Goal: Navigation & Orientation: Find specific page/section

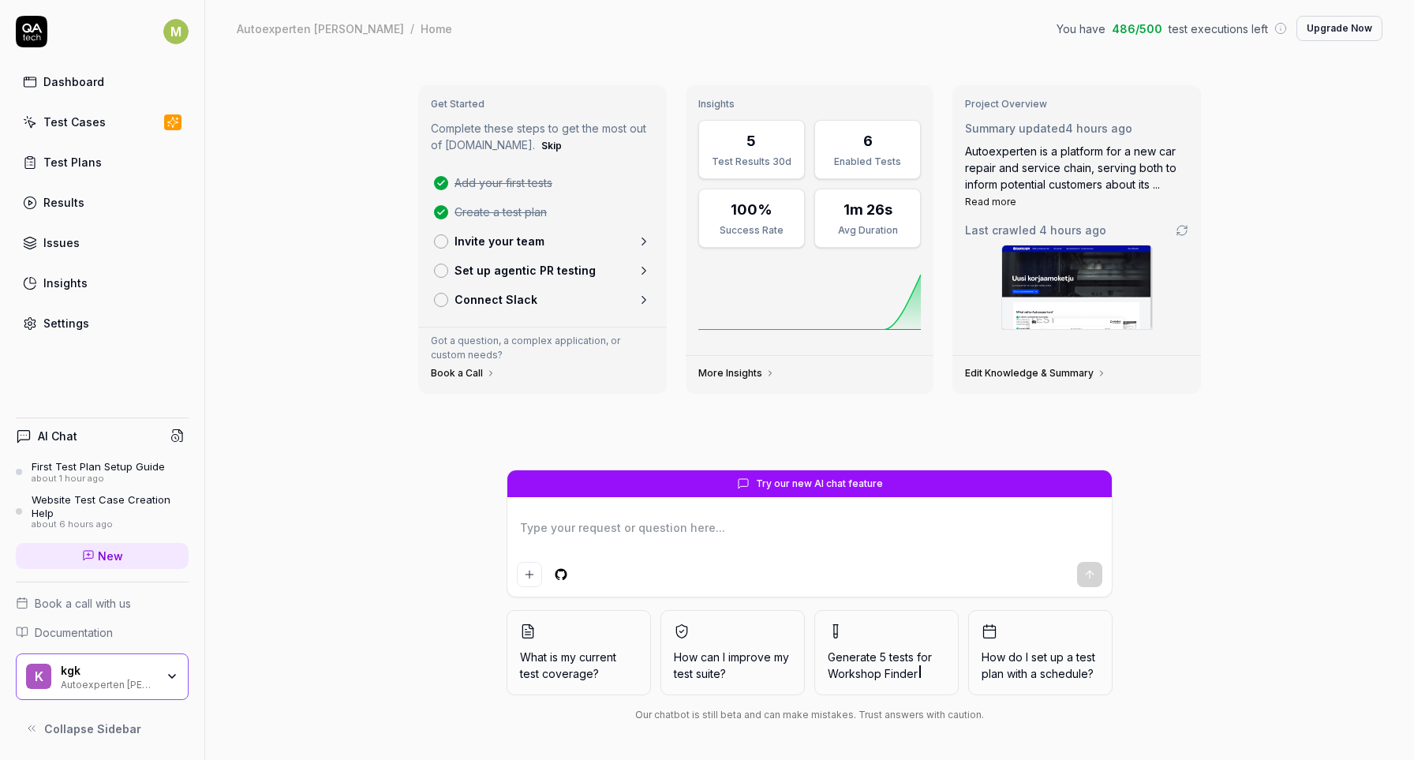
click at [1139, 27] on span "486 / 500" at bounding box center [1137, 29] width 50 height 17
click at [134, 282] on link "Insights" at bounding box center [102, 282] width 173 height 31
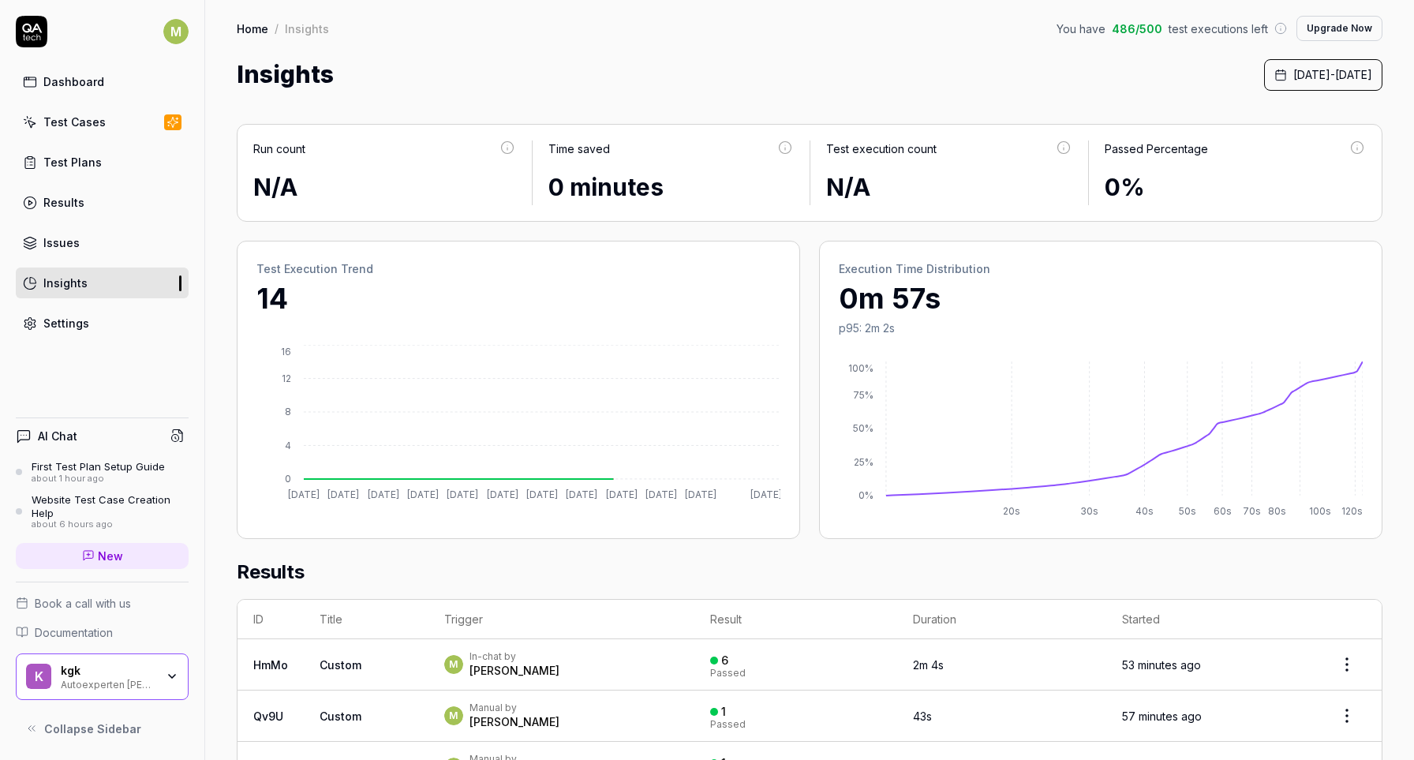
click at [141, 338] on link "Settings" at bounding box center [102, 323] width 173 height 31
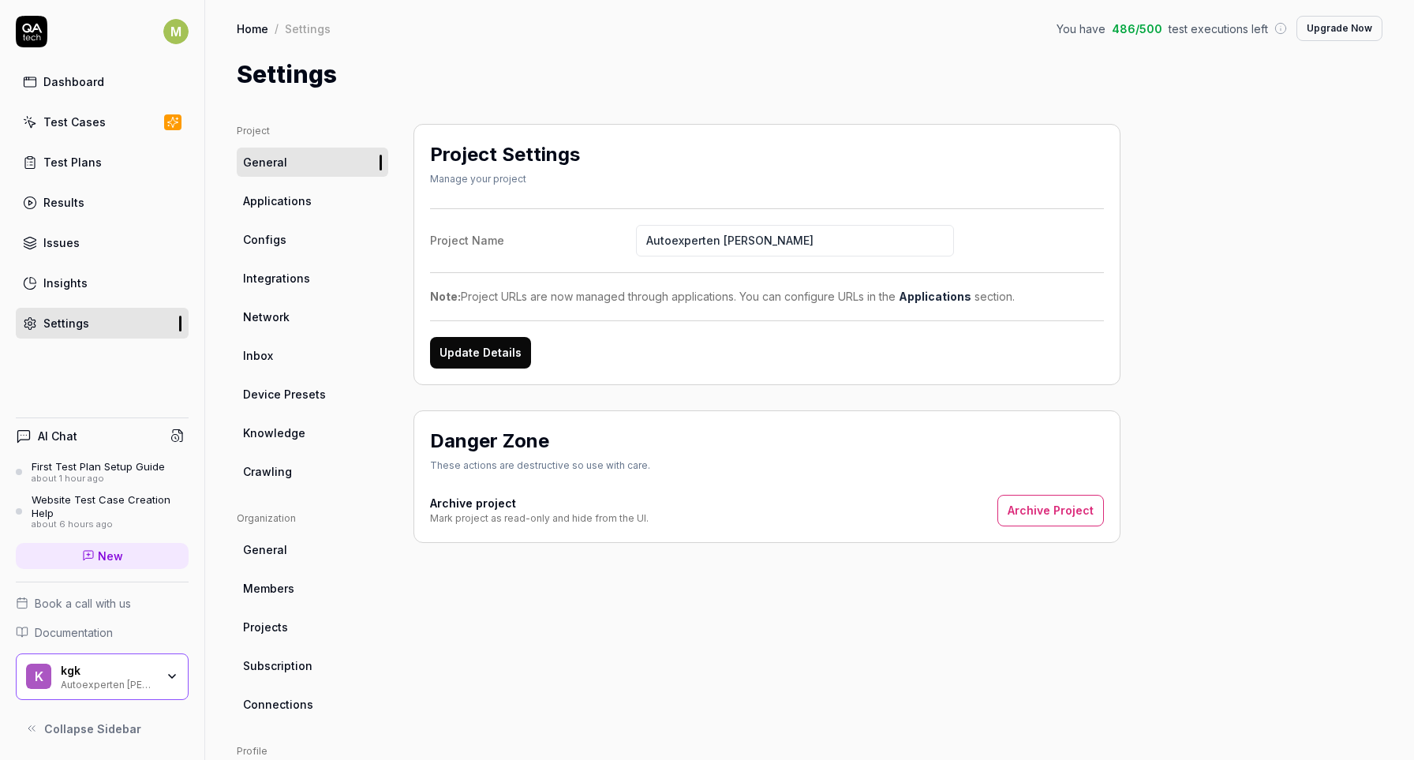
click at [114, 161] on link "Test Plans" at bounding box center [102, 162] width 173 height 31
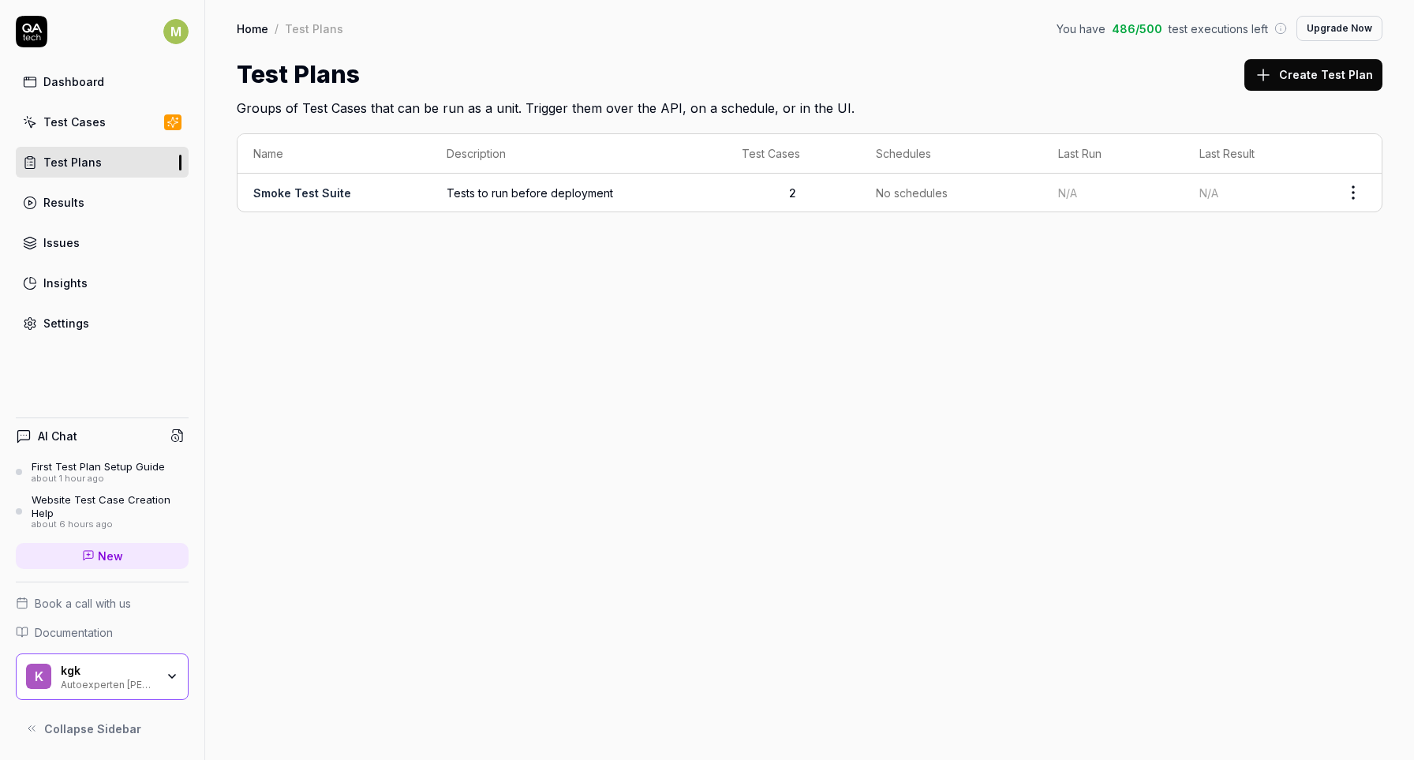
click at [1360, 203] on html "M Dashboard Test Cases Test Plans Results Issues Insights Settings AI Chat Firs…" at bounding box center [707, 380] width 1414 height 760
click at [1270, 311] on div "Manage Schedules" at bounding box center [1288, 328] width 150 height 35
click at [1351, 189] on html "M Dashboard Test Cases Test Plans Results Issues Insights Settings AI Chat Firs…" at bounding box center [707, 380] width 1414 height 760
click at [1320, 338] on div "Manage Schedules" at bounding box center [1288, 328] width 150 height 35
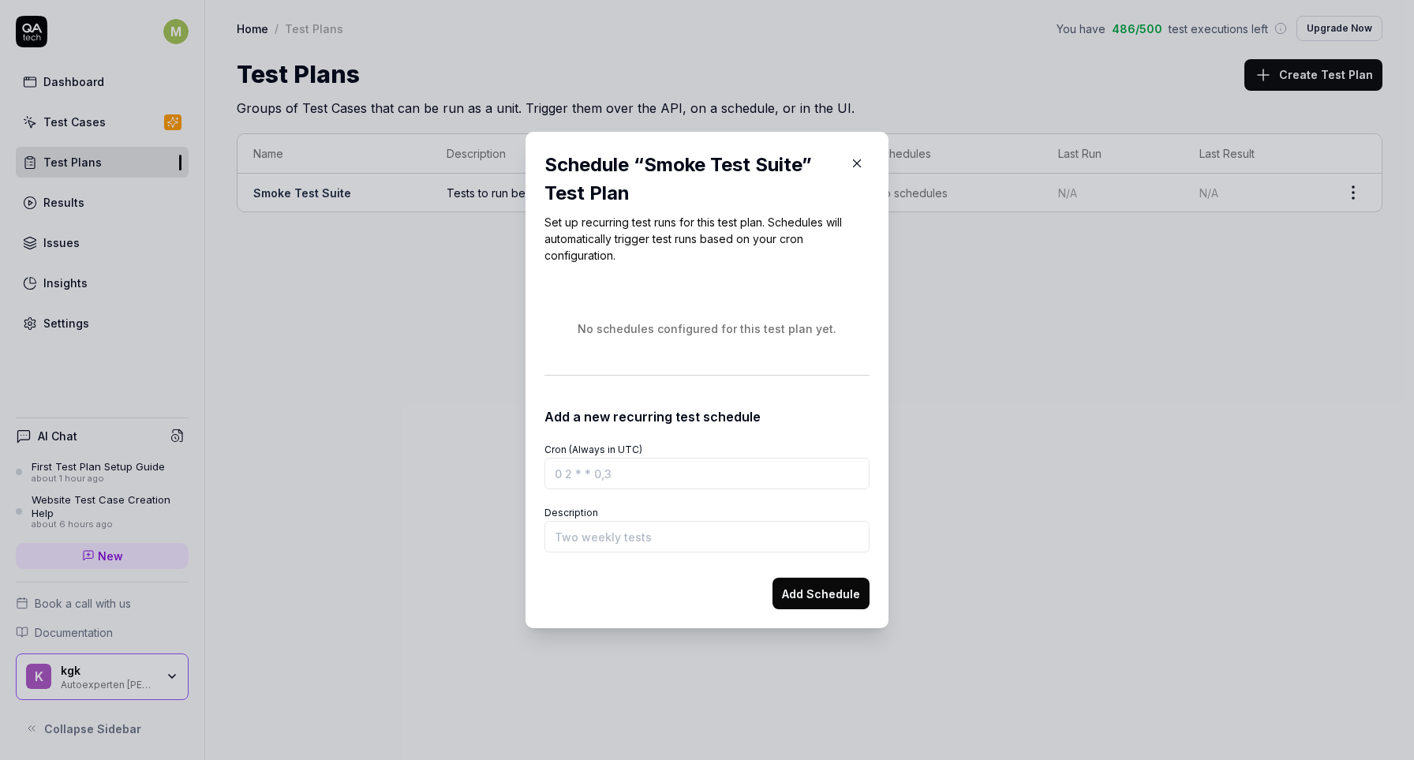
drag, startPoint x: 864, startPoint y: 156, endPoint x: 855, endPoint y: 174, distance: 20.5
click at [855, 175] on button "button" at bounding box center [856, 163] width 25 height 25
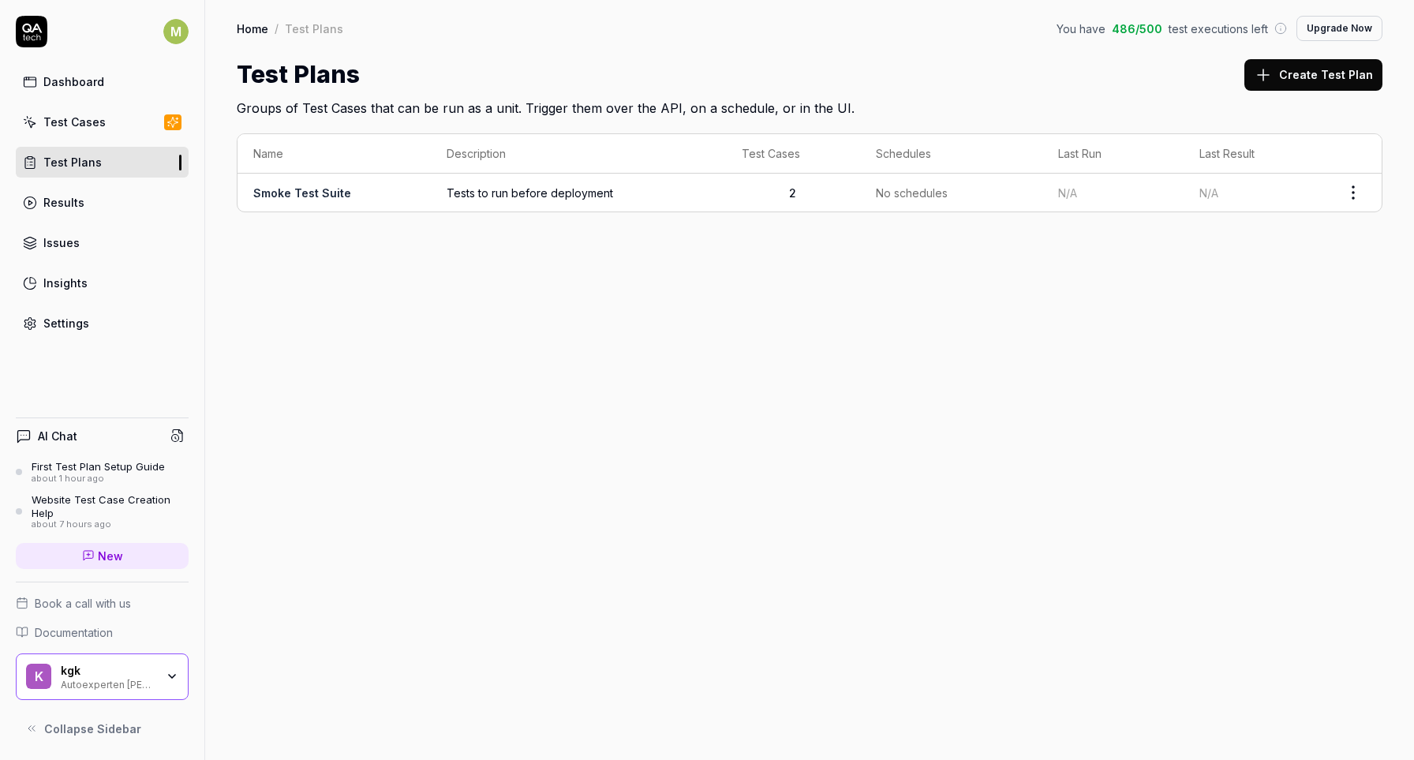
click at [358, 195] on td "Smoke Test Suite" at bounding box center [334, 193] width 193 height 38
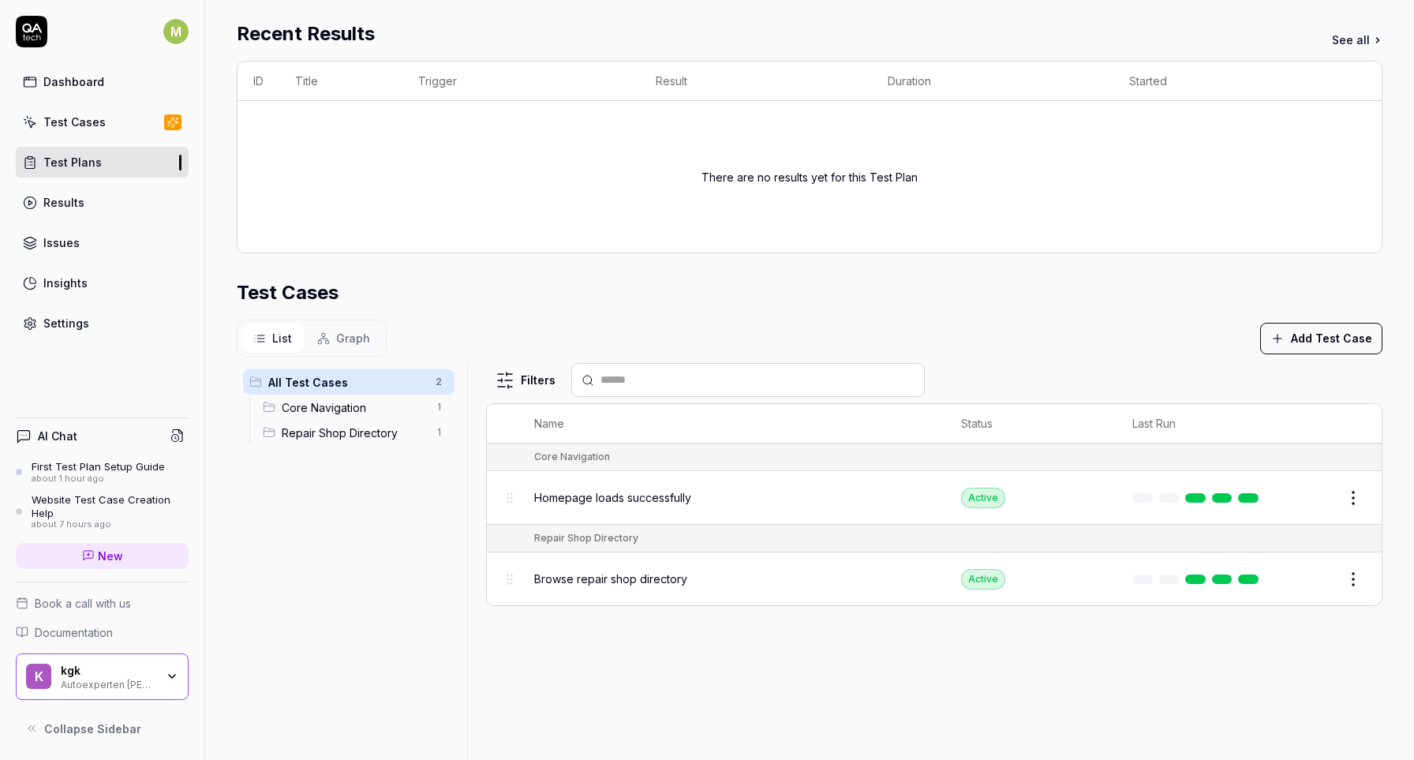
scroll to position [380, 0]
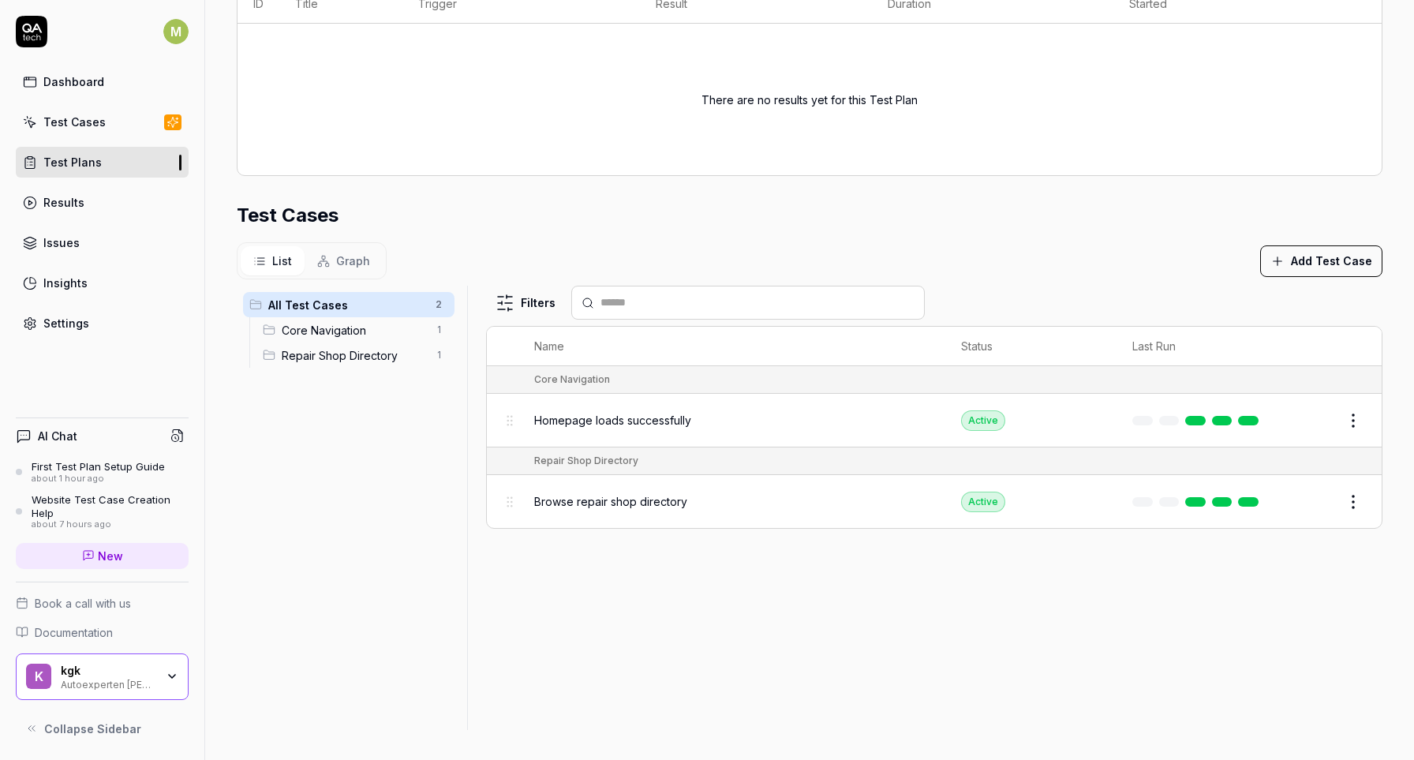
click at [88, 84] on div "Dashboard" at bounding box center [73, 81] width 61 height 17
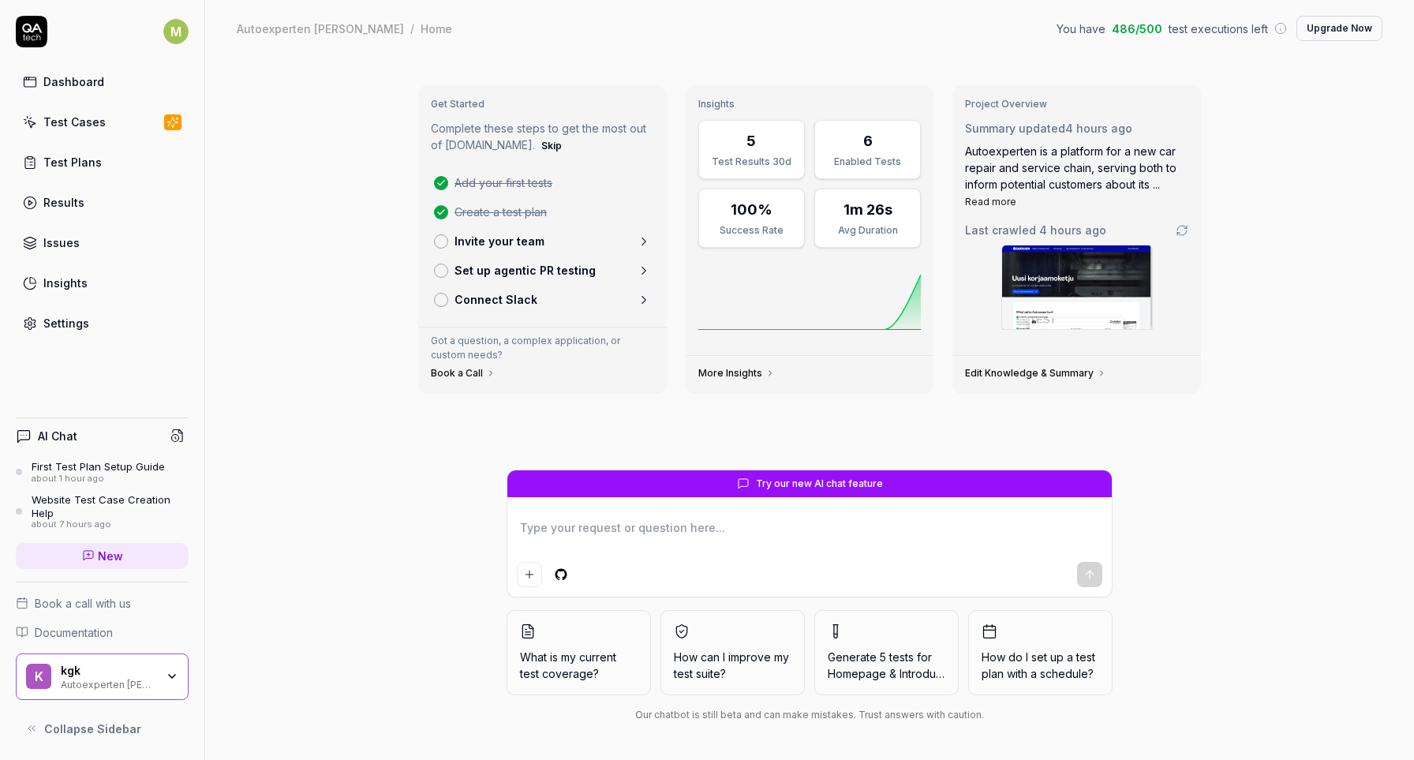
type textarea "*"
